Goal: Task Accomplishment & Management: Use online tool/utility

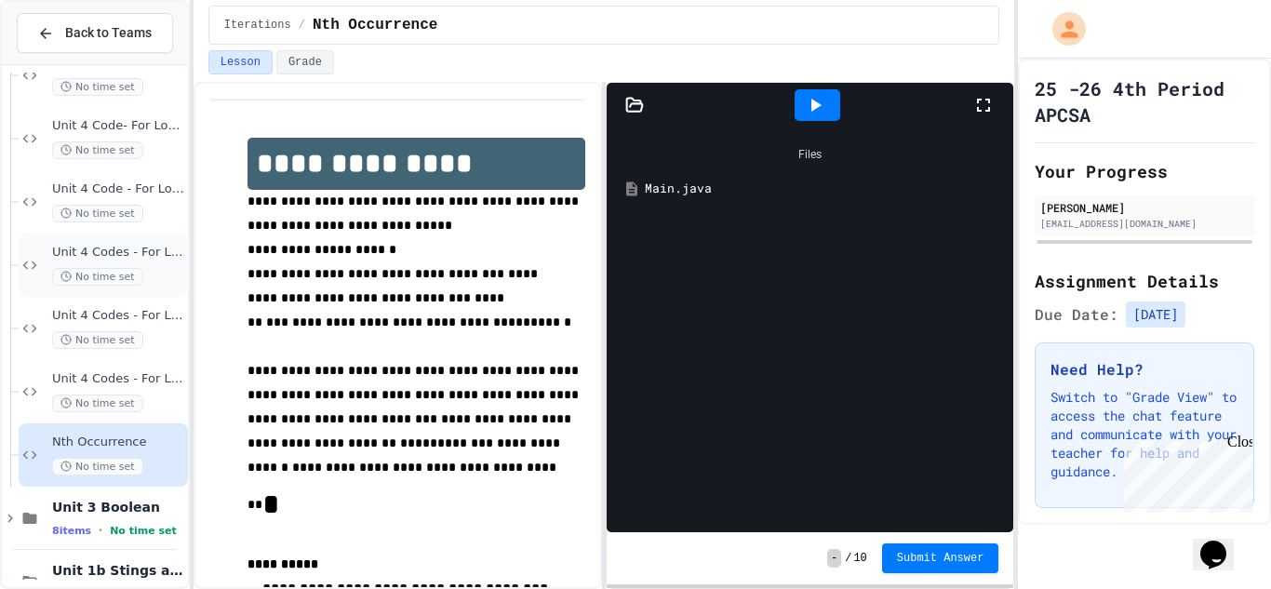
scroll to position [109, 0]
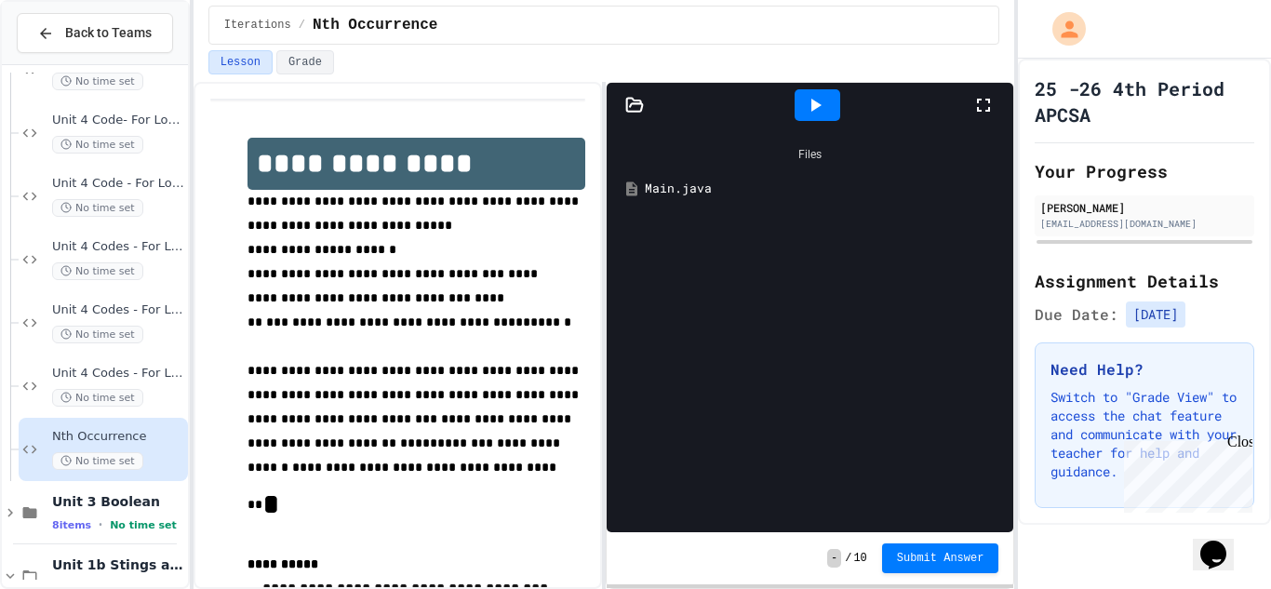
click at [638, 108] on icon at bounding box center [634, 105] width 19 height 19
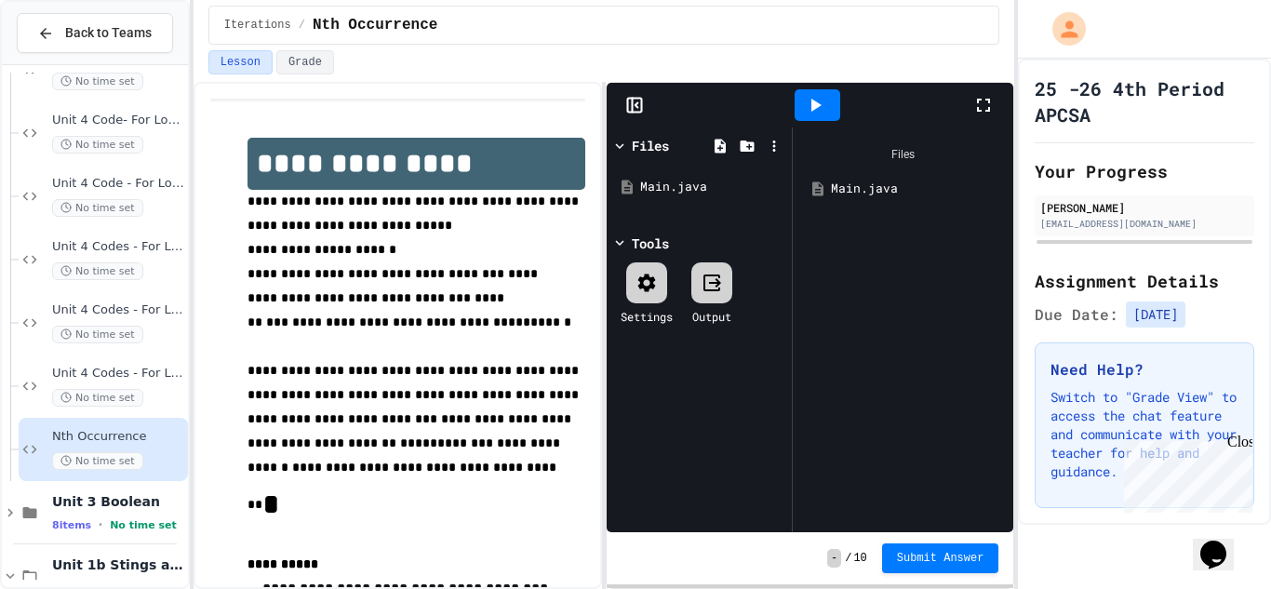
click at [630, 104] on icon at bounding box center [634, 105] width 19 height 19
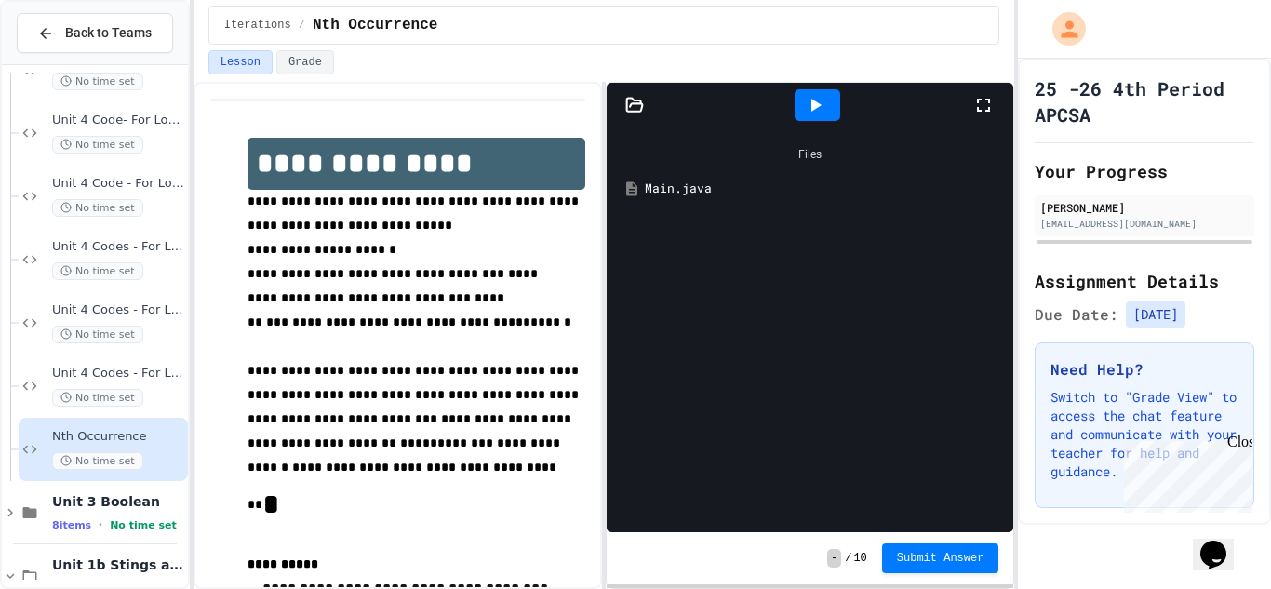
click at [630, 104] on icon at bounding box center [635, 104] width 16 height 13
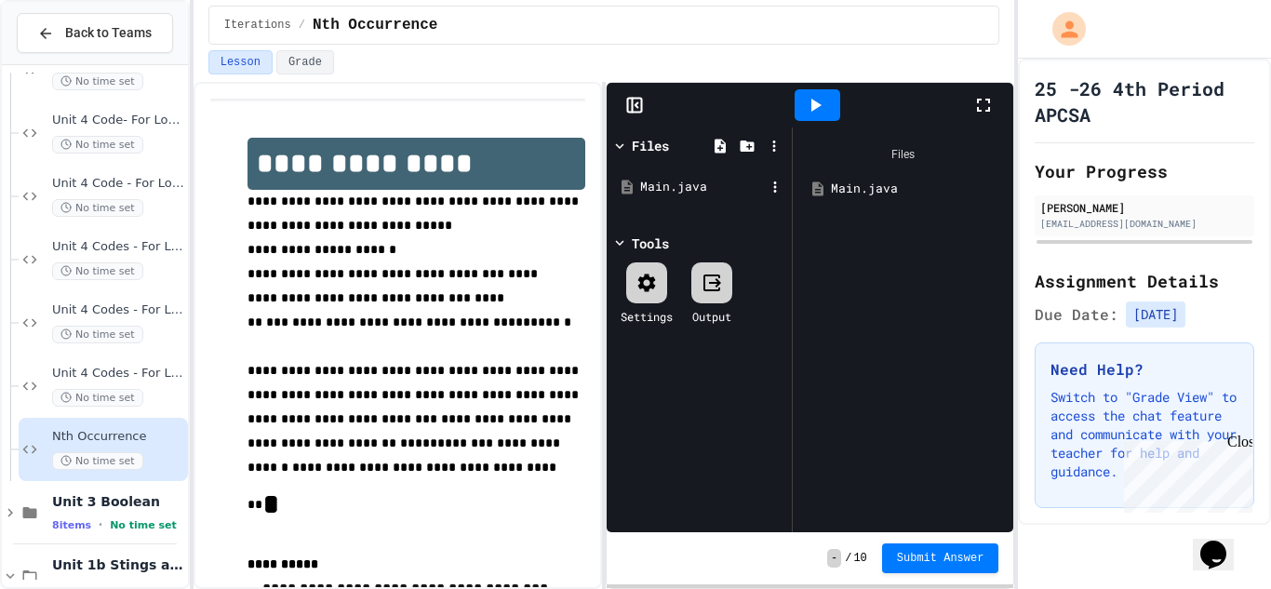
click at [649, 175] on div "Main.java" at bounding box center [699, 186] width 176 height 33
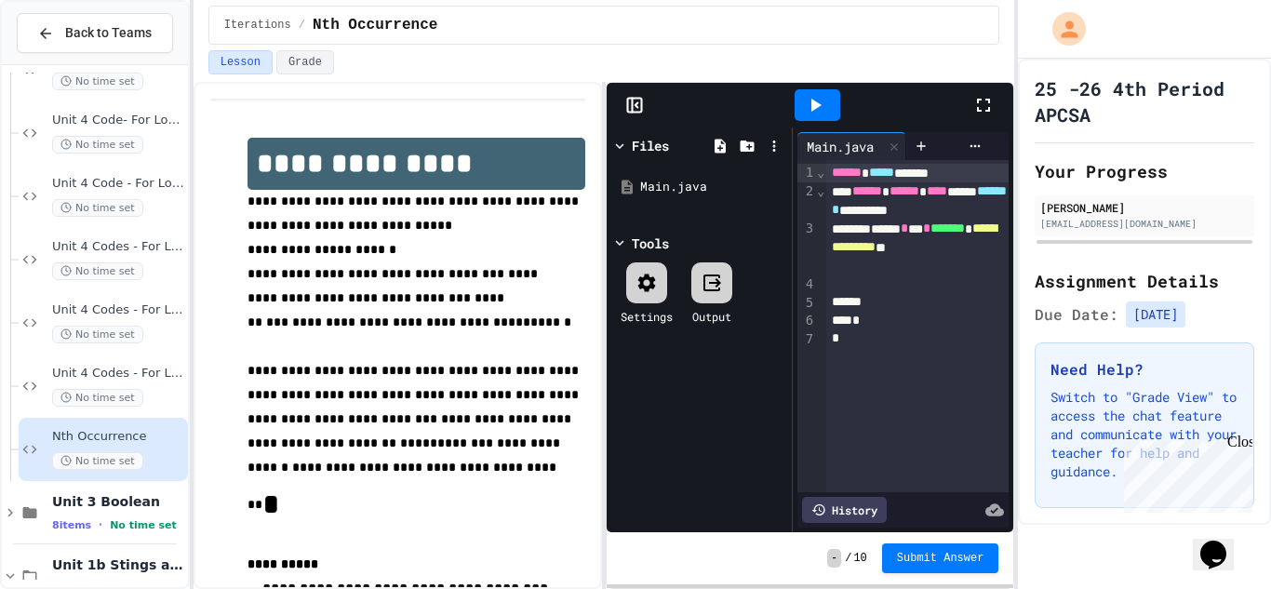
click at [638, 106] on icon at bounding box center [634, 105] width 19 height 19
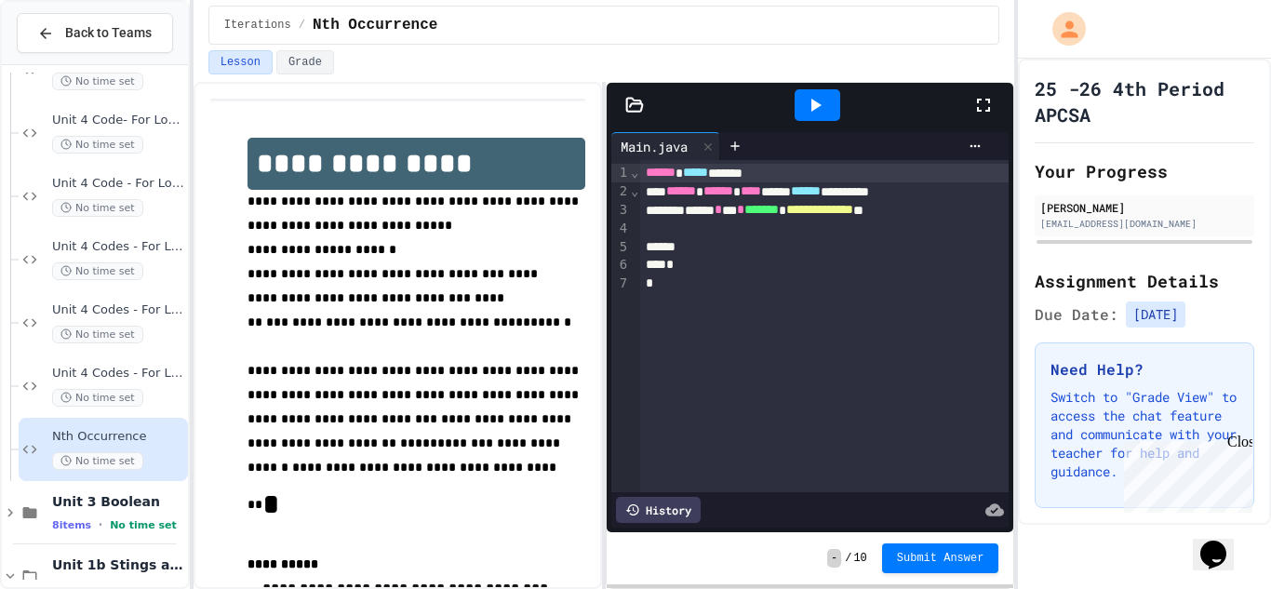
scroll to position [47, 0]
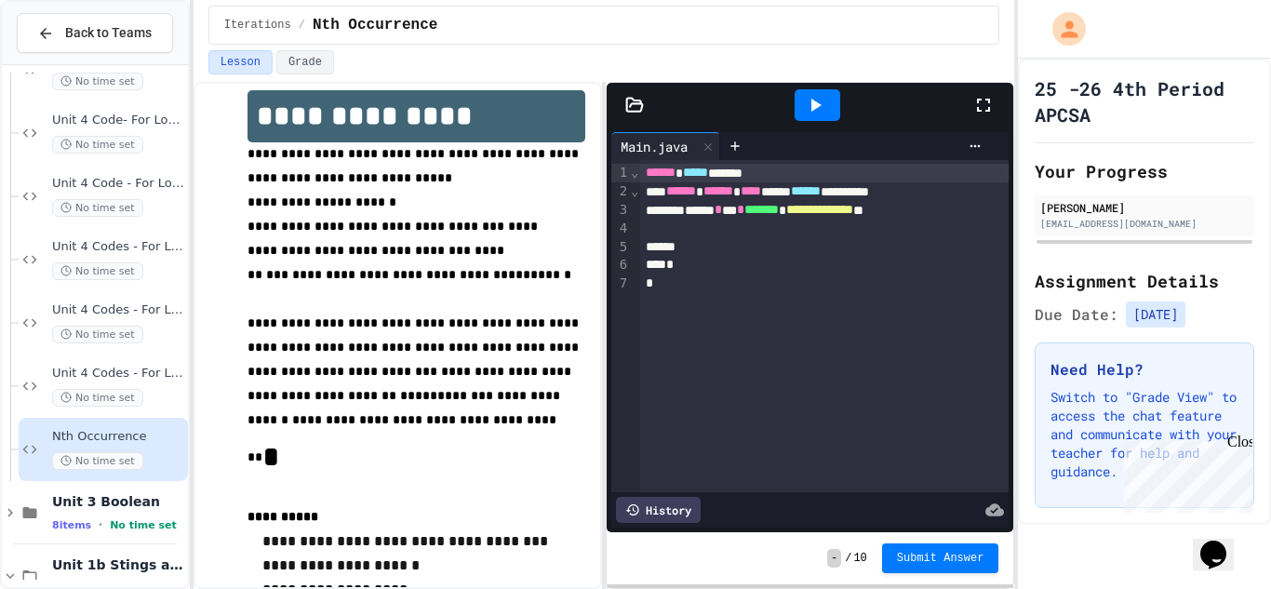
click at [650, 296] on div "**********" at bounding box center [824, 326] width 369 height 332
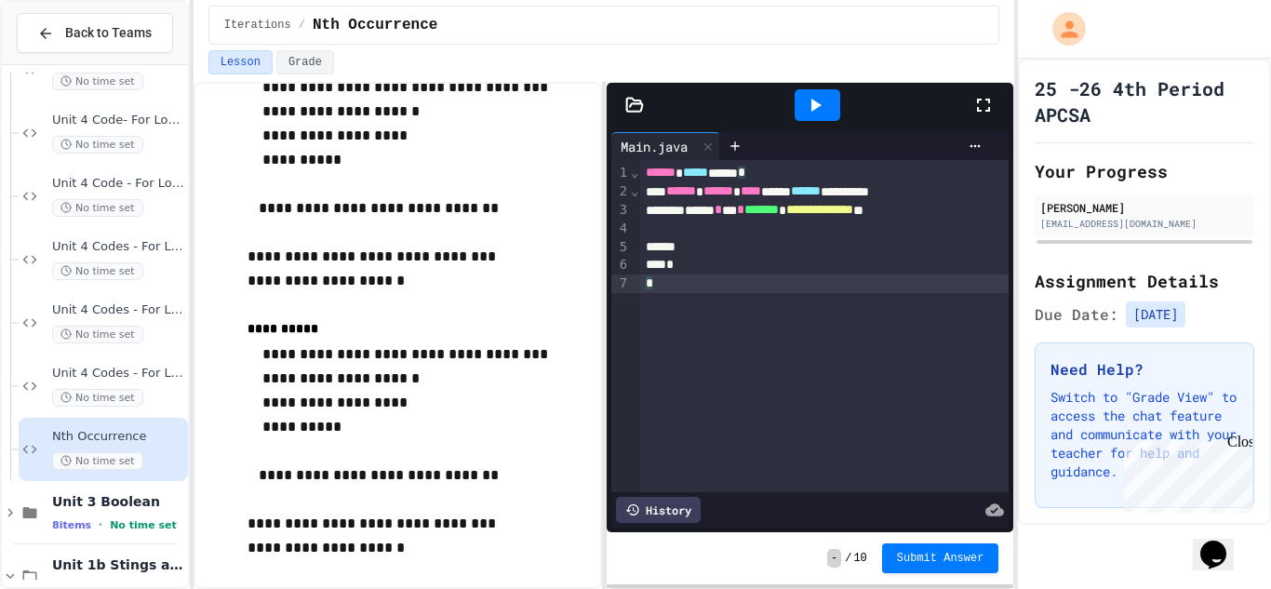
scroll to position [0, 0]
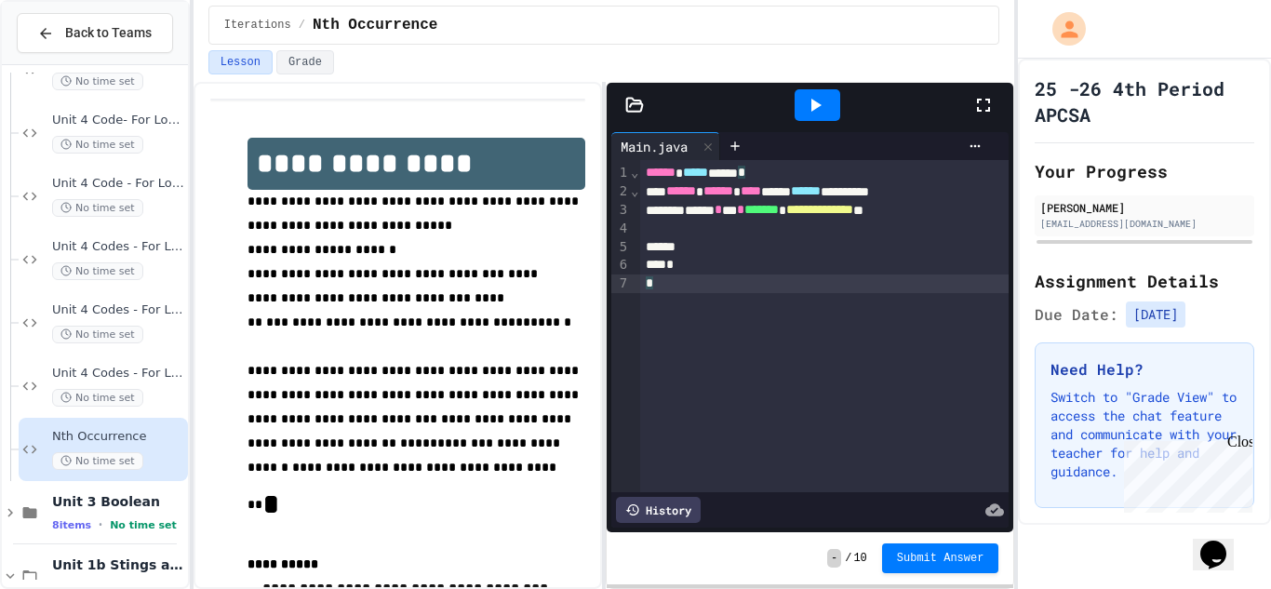
click at [794, 233] on div at bounding box center [824, 229] width 369 height 19
